Goal: Navigation & Orientation: Find specific page/section

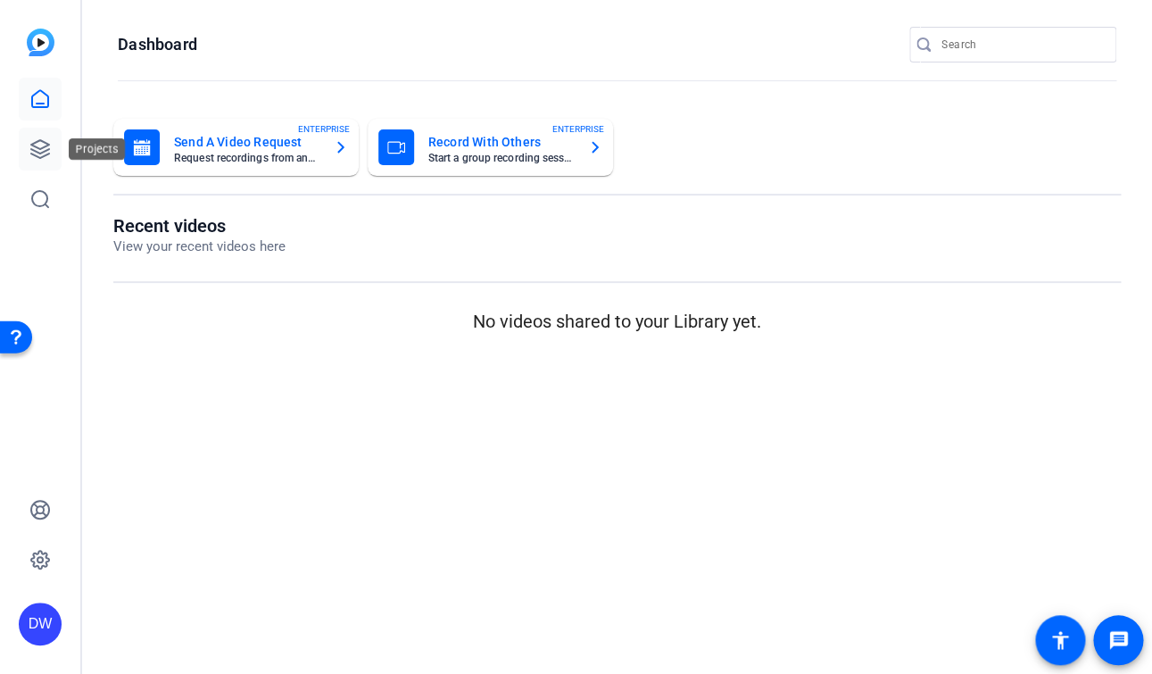
click at [39, 141] on icon at bounding box center [40, 149] width 18 height 18
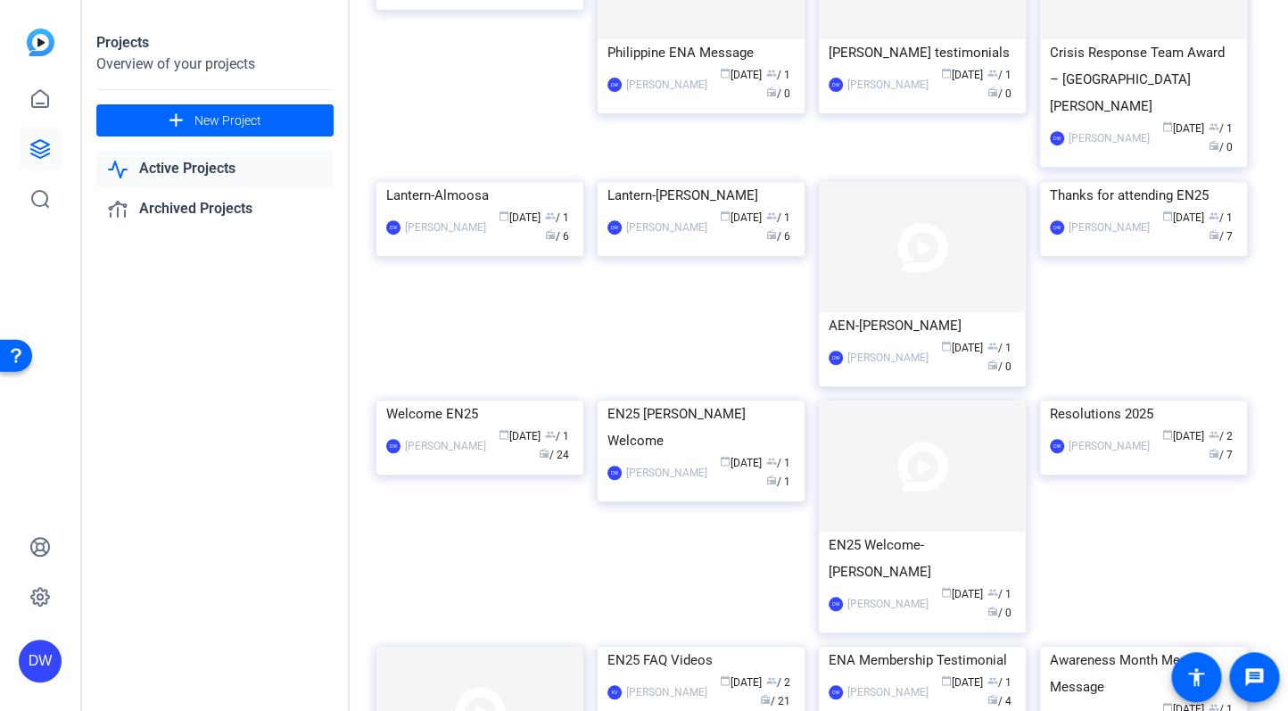
scroll to position [228, 0]
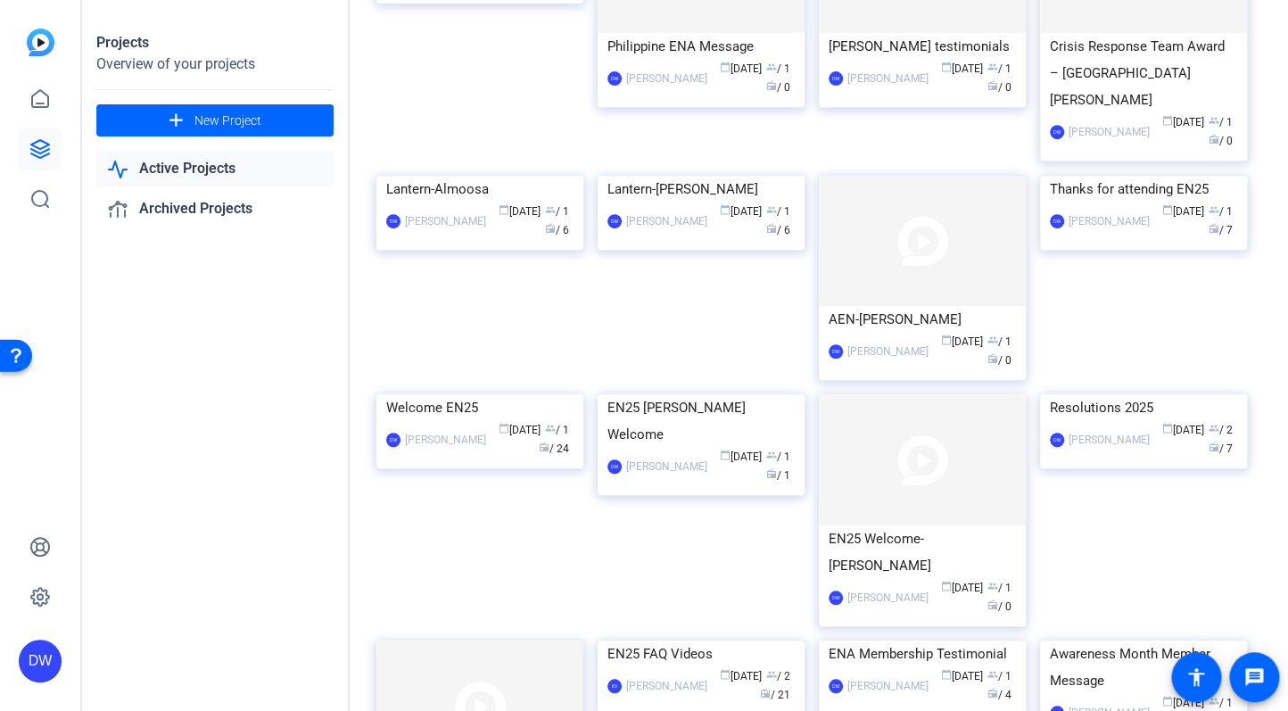
click at [335, 449] on div "Projects Overview of your projects add New Project Active Projects Archived Pro…" at bounding box center [216, 355] width 268 height 711
click at [471, 394] on img at bounding box center [480, 394] width 207 height 0
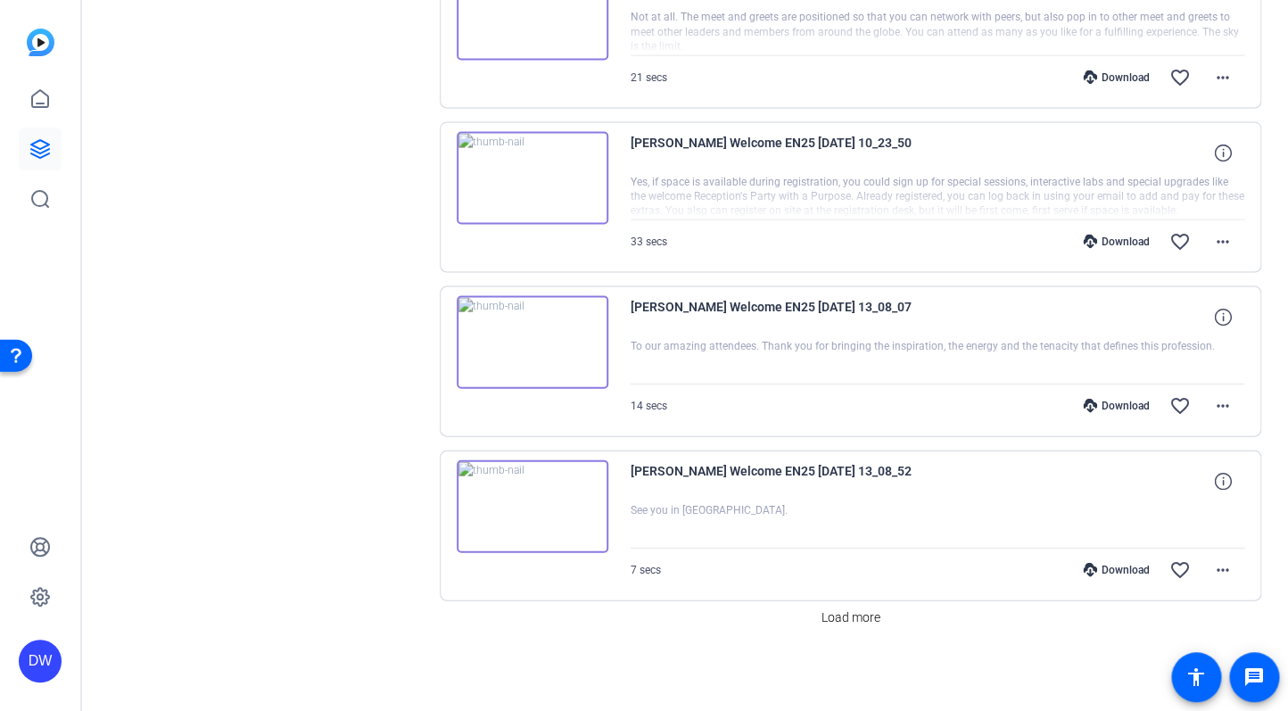
scroll to position [1263, 0]
click at [826, 613] on span "Load more" at bounding box center [850, 616] width 59 height 19
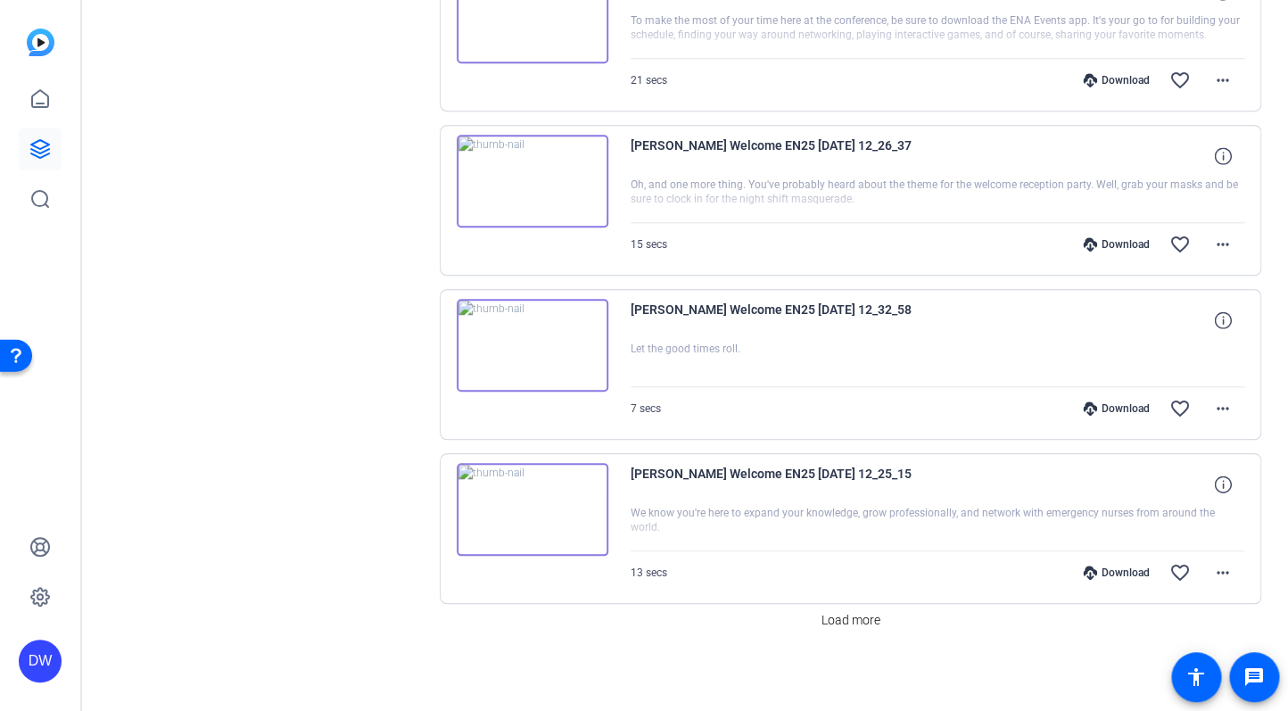
scroll to position [2904, 0]
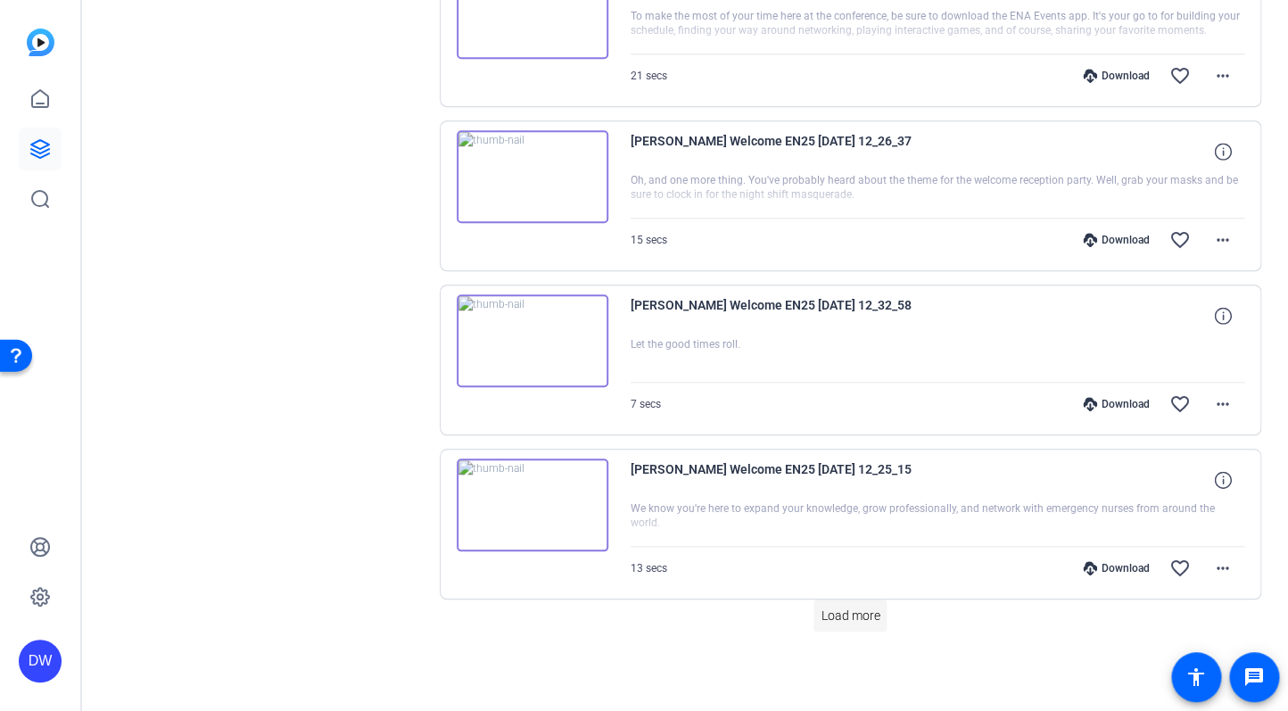
click at [835, 618] on span "Load more" at bounding box center [850, 616] width 59 height 19
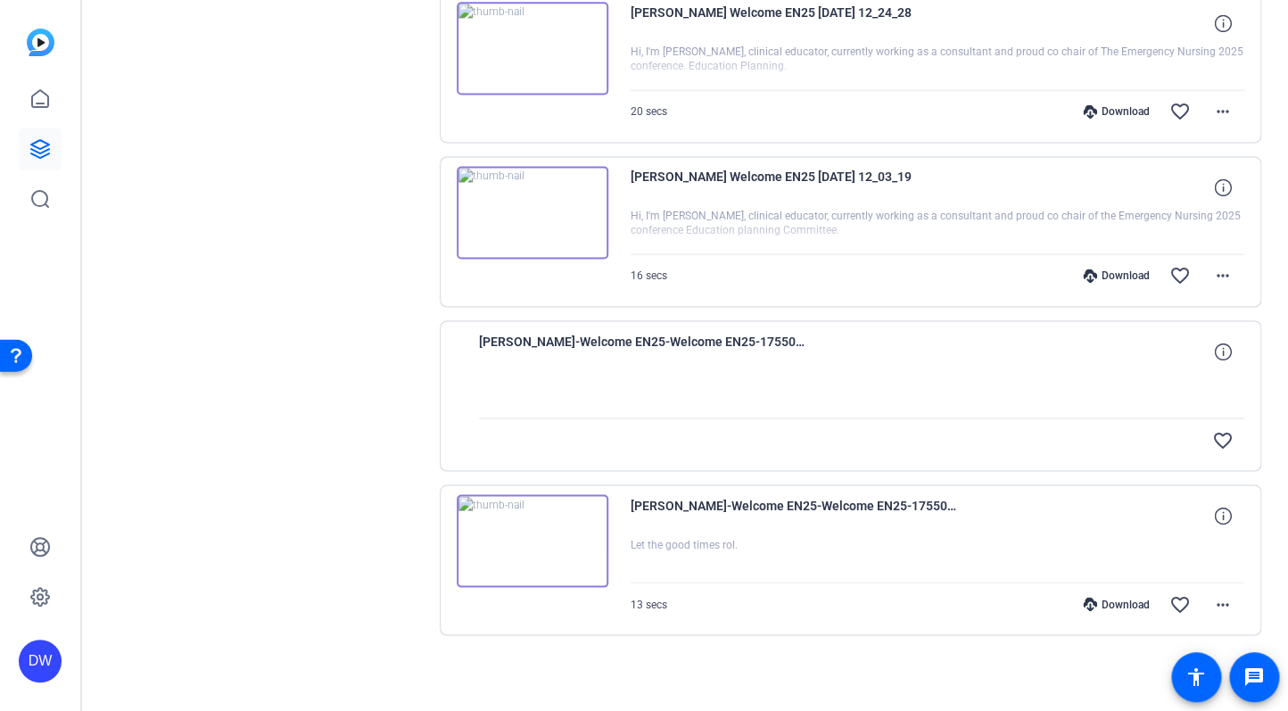
scroll to position [3529, 0]
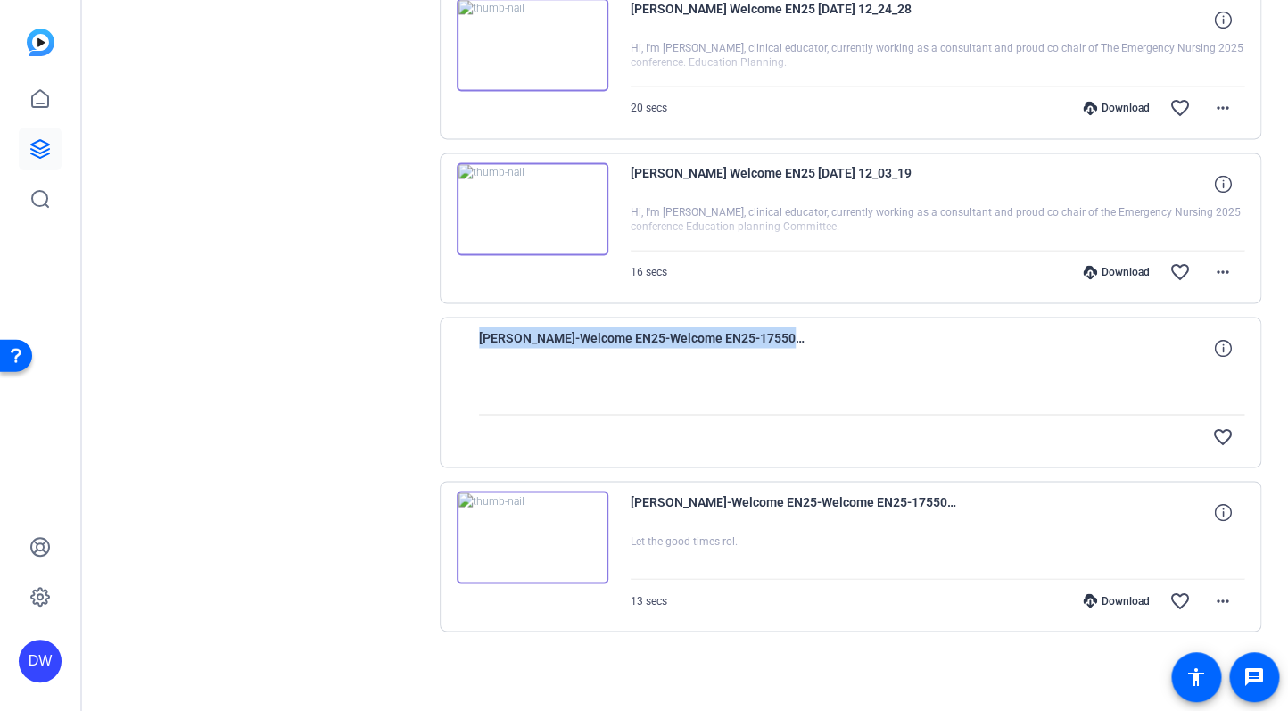
drag, startPoint x: 1278, startPoint y: 608, endPoint x: 1309, endPoint y: 311, distance: 298.8
click at [1151, 311] on div "Welcome EN25 edit DW settings Sessions Scripts Sessions more_horiz Welcome EN25…" at bounding box center [685, 355] width 1206 height 711
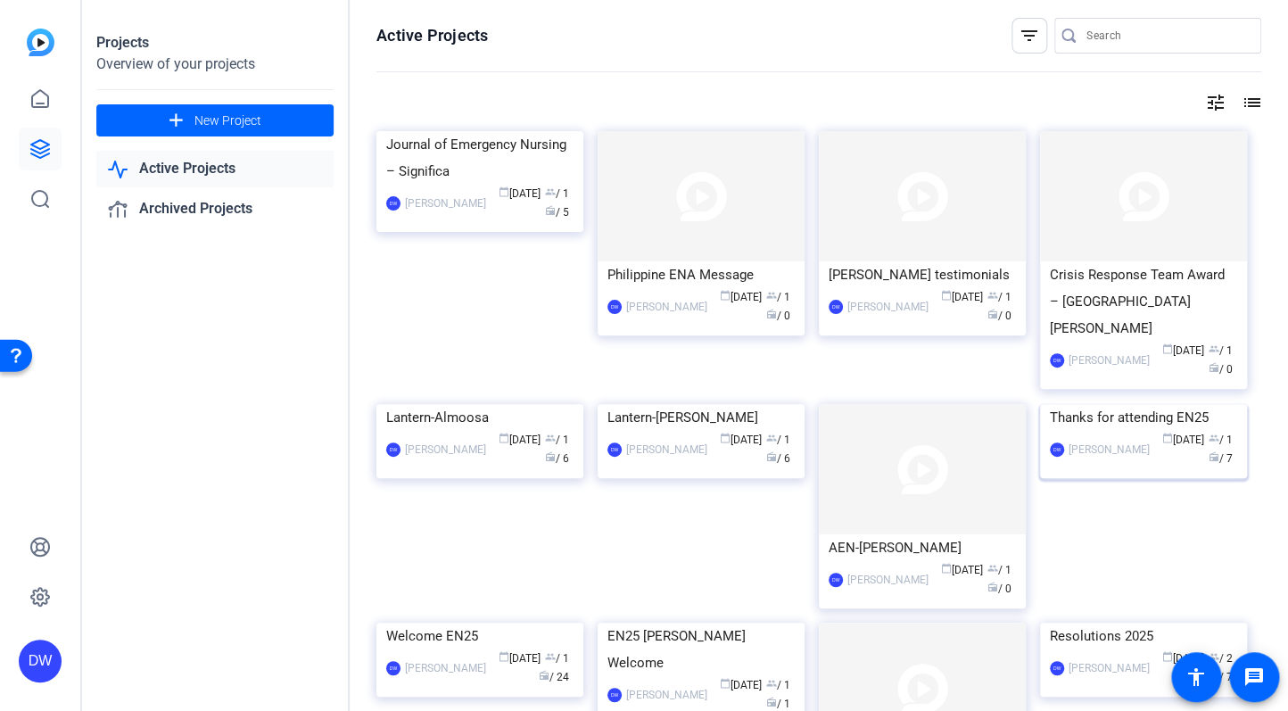
click at [1105, 431] on div "Thanks for attending EN25" at bounding box center [1143, 417] width 187 height 27
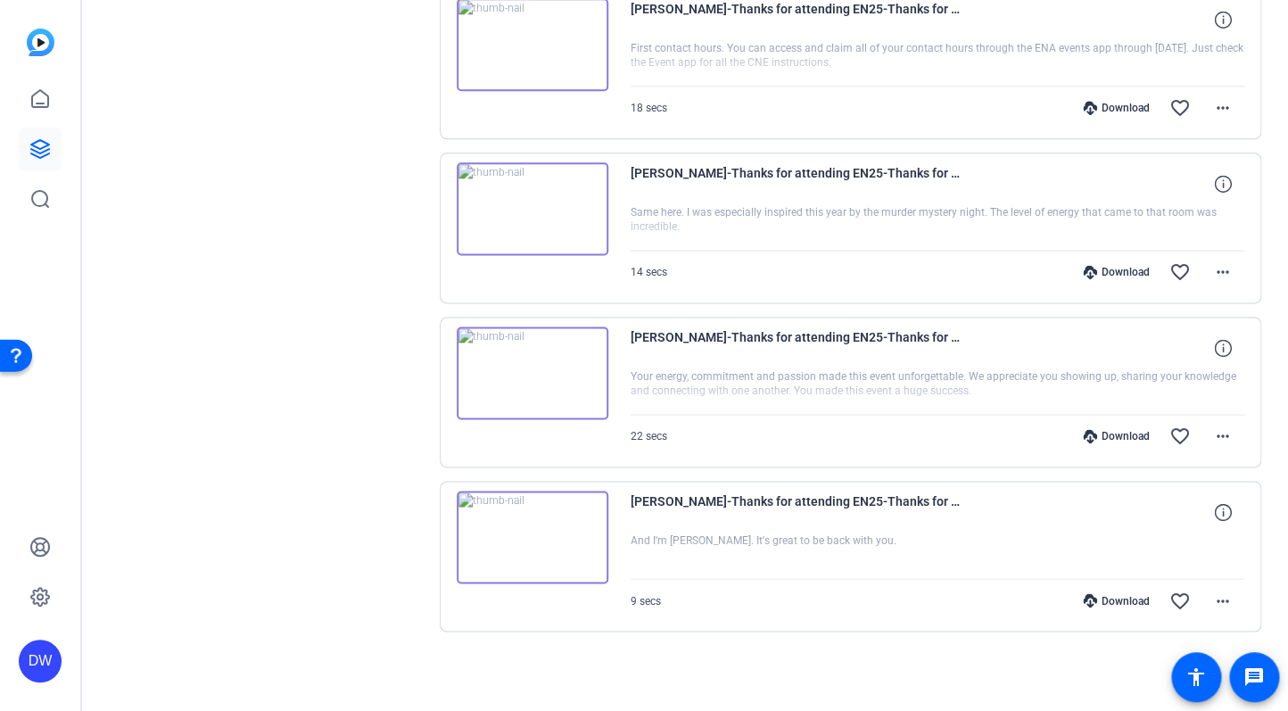
click at [1151, 367] on div "Sessions Scripts Sessions more_horiz Thanks for attending EN25 [DATE] 11:56 AM …" at bounding box center [685, 40] width 1206 height 1342
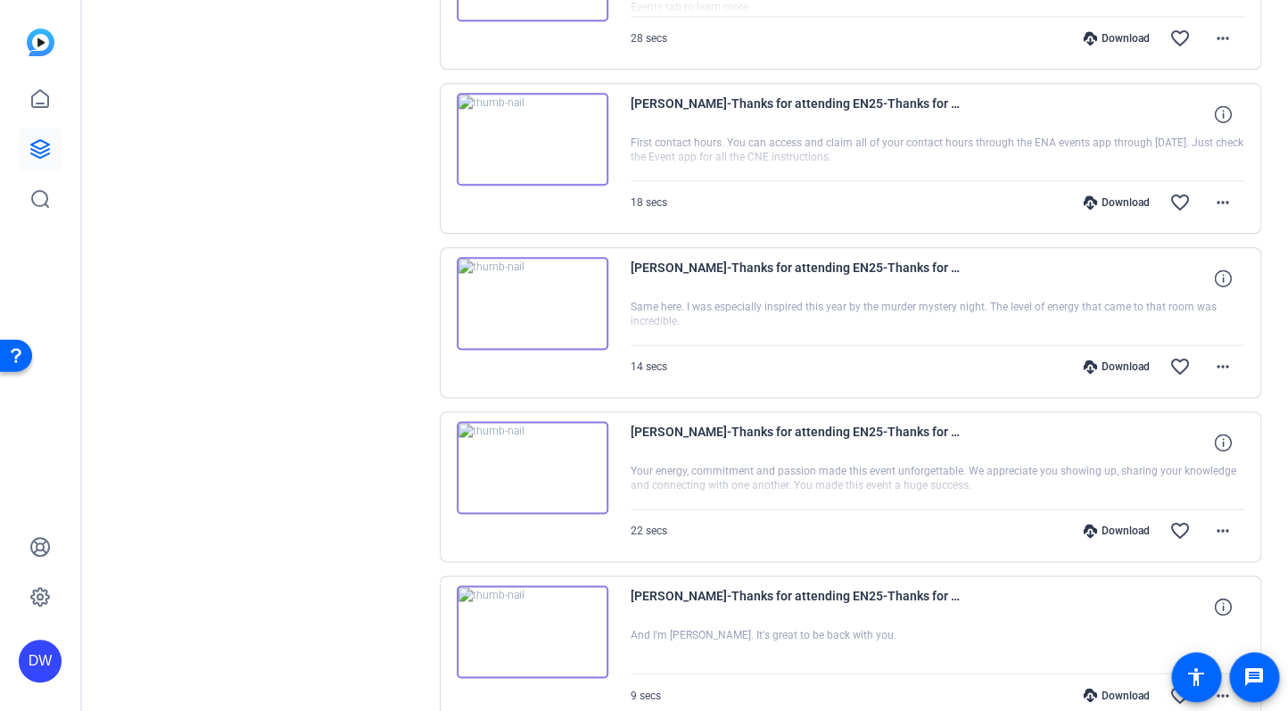
scroll to position [738, 0]
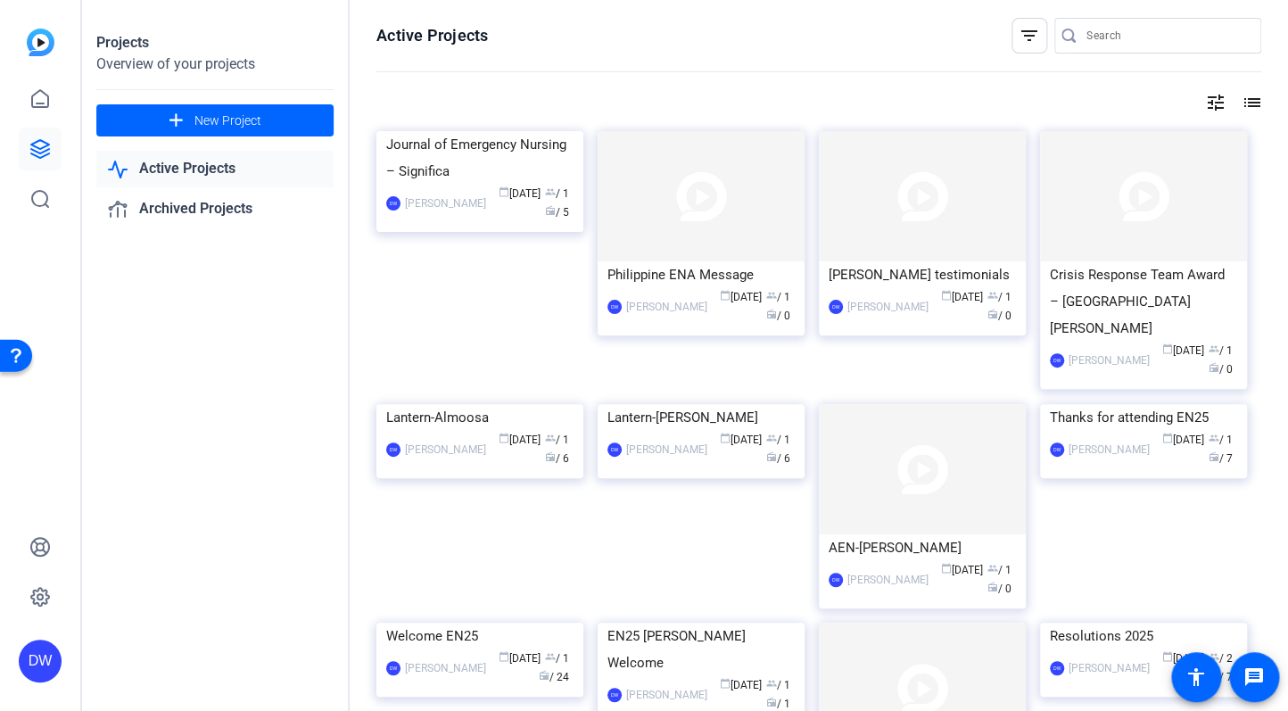
click at [314, 455] on div "Projects Overview of your projects add New Project Active Projects Archived Pro…" at bounding box center [216, 355] width 268 height 711
click at [277, 566] on div "Projects Overview of your projects add New Project Active Projects Archived Pro…" at bounding box center [216, 355] width 268 height 711
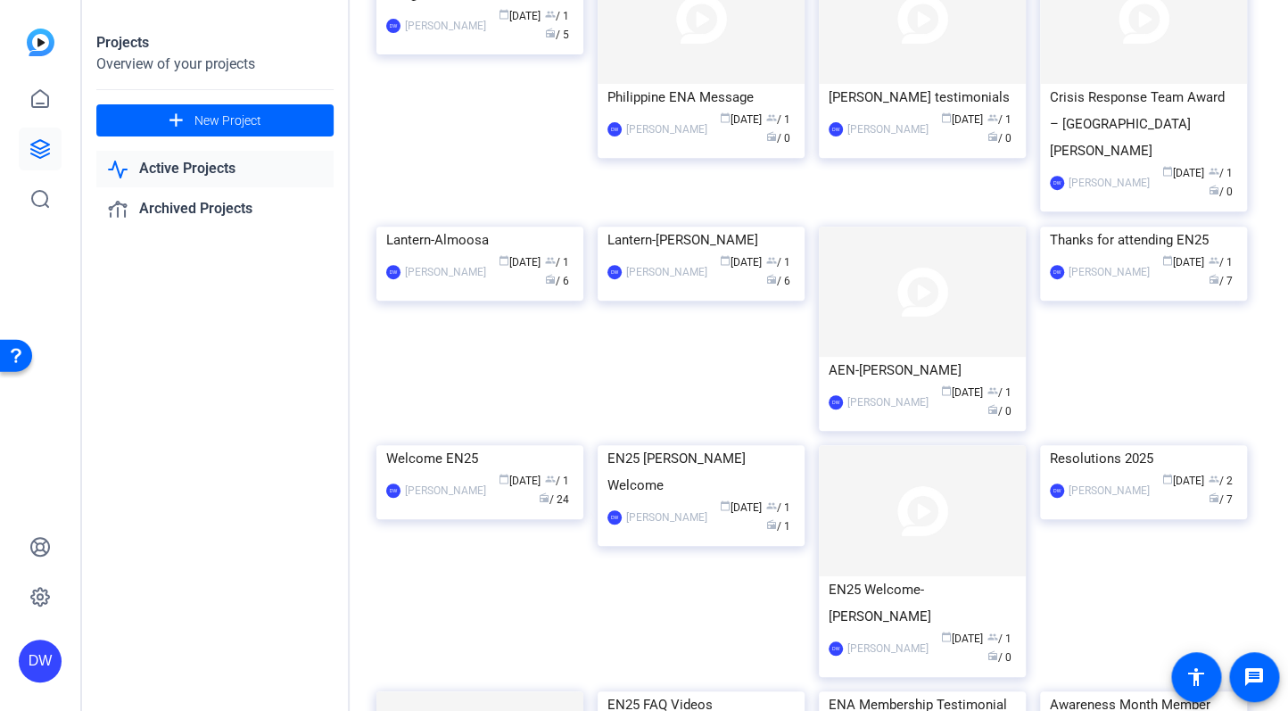
scroll to position [179, 0]
click at [332, 641] on div "Projects Overview of your projects add New Project Active Projects Archived Pro…" at bounding box center [216, 355] width 268 height 711
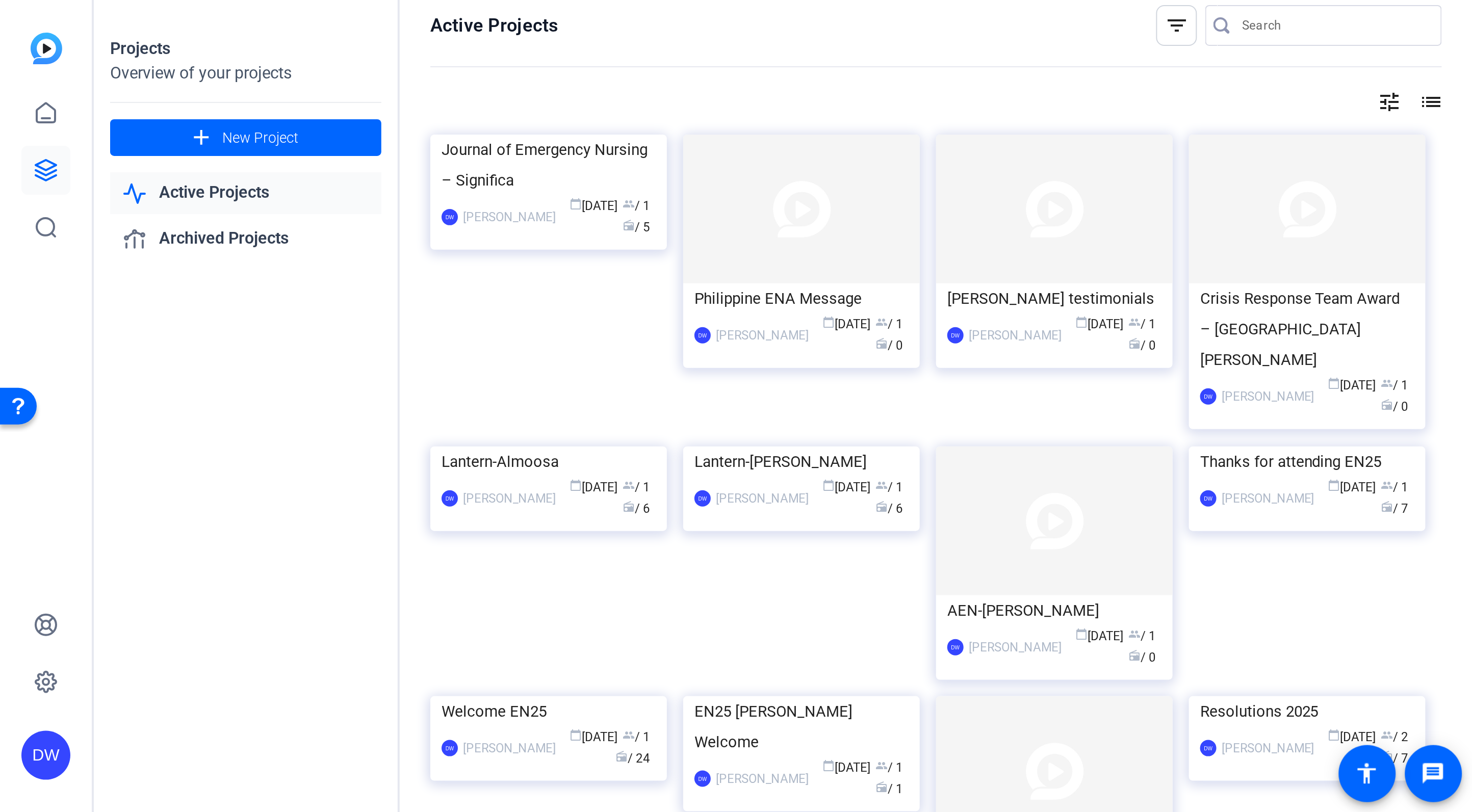
scroll to position [9, 0]
